Goal: Book appointment/travel/reservation

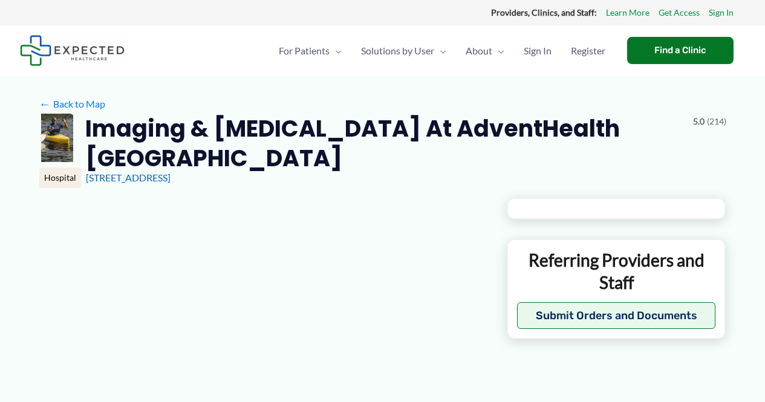
type input "**********"
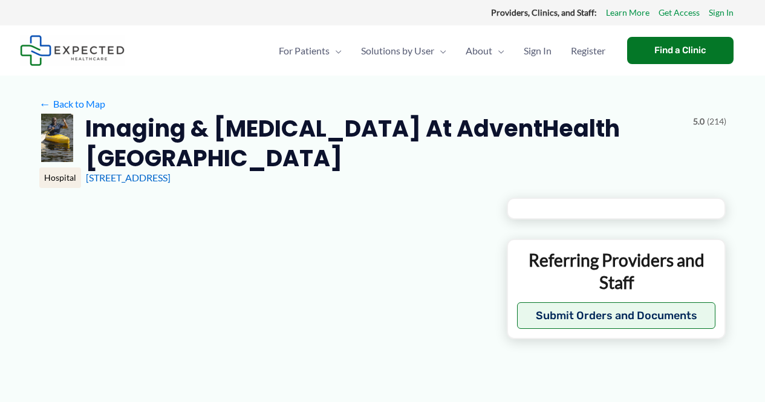
type input "**********"
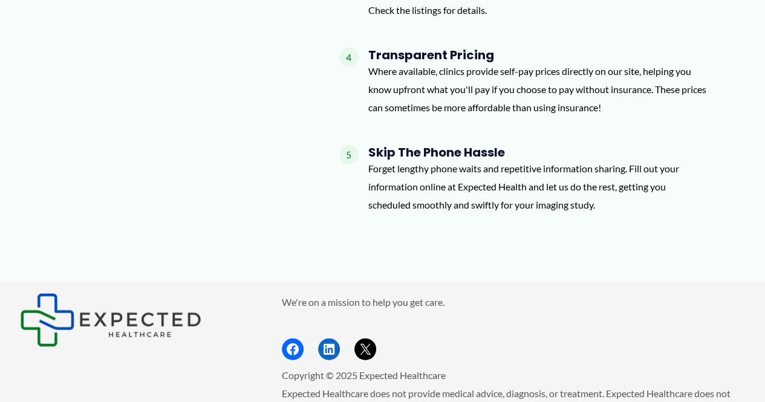
scroll to position [1306, 0]
